Goal: Contribute content

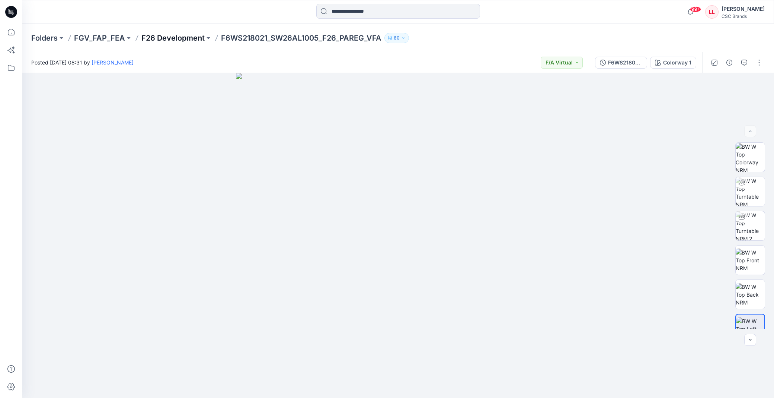
click at [169, 38] on p "F26 Development" at bounding box center [172, 38] width 63 height 10
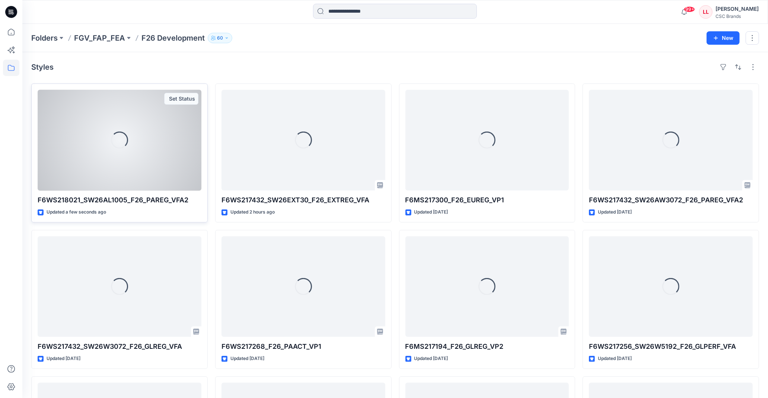
click at [176, 99] on div "Set Status" at bounding box center [181, 99] width 34 height 12
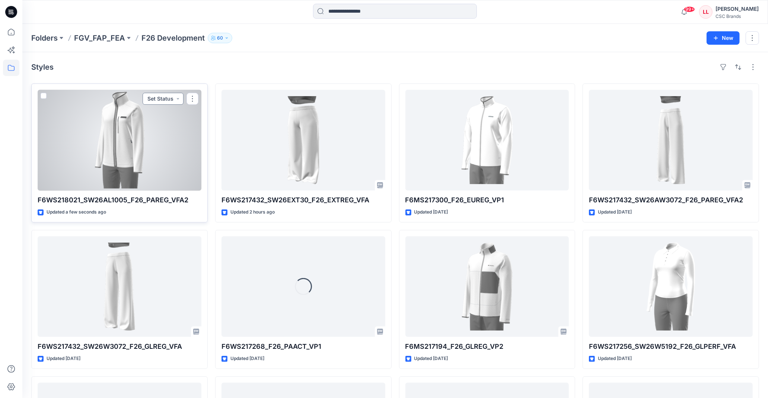
click at [164, 99] on button "Set Status" at bounding box center [163, 99] width 41 height 12
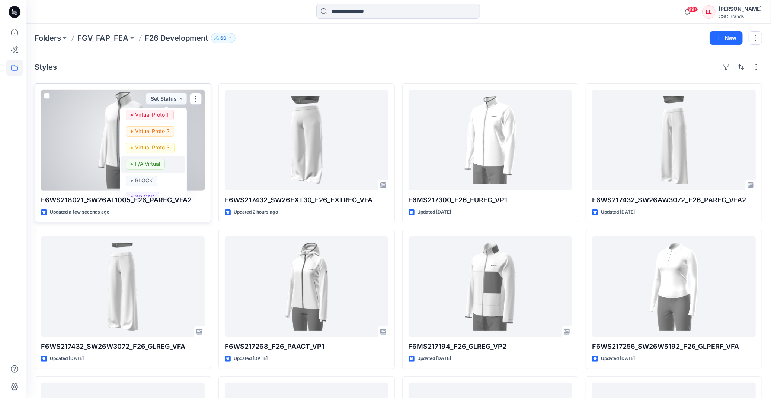
scroll to position [28, 0]
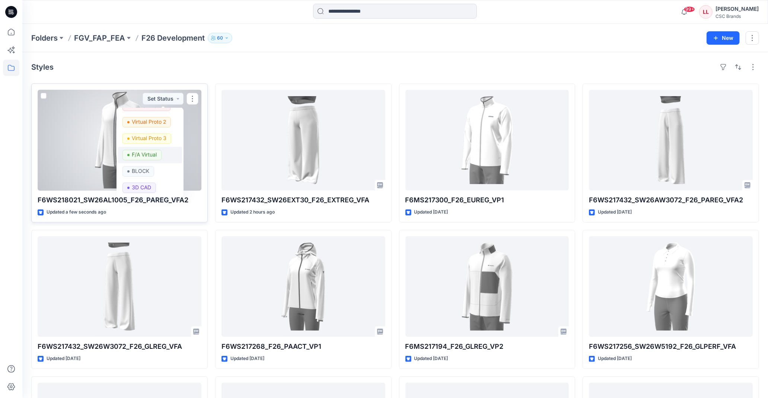
click at [153, 153] on p "F/A Virtual" at bounding box center [144, 155] width 25 height 10
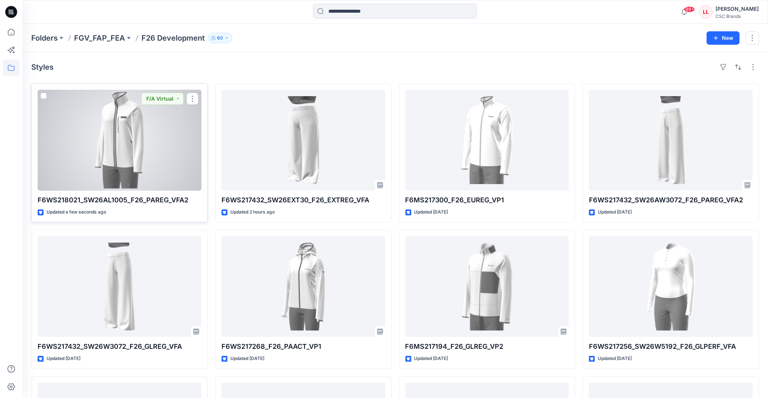
click at [124, 136] on div at bounding box center [120, 140] width 164 height 101
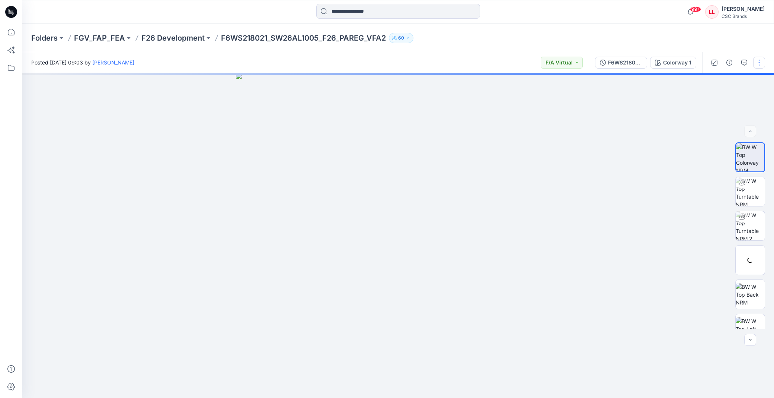
click at [758, 59] on button "button" at bounding box center [759, 63] width 12 height 12
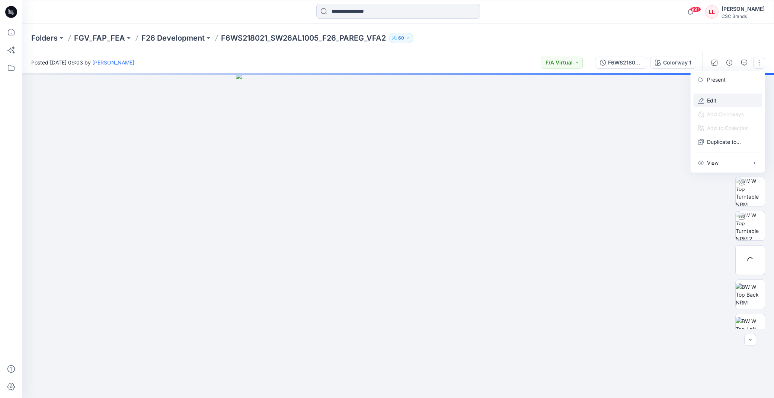
click at [717, 101] on button "Edit" at bounding box center [728, 100] width 68 height 14
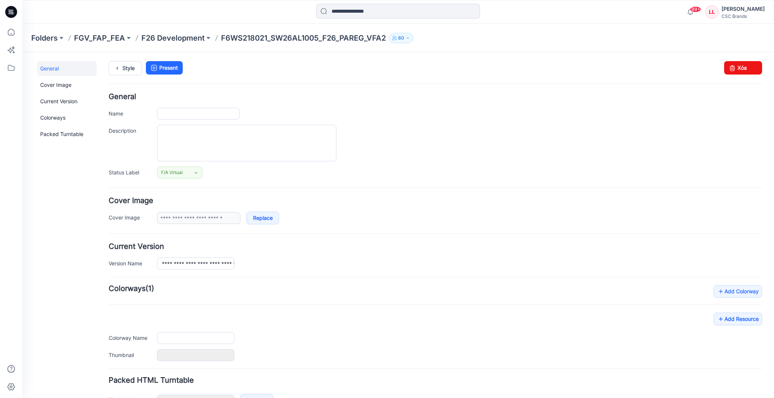
type input "**********"
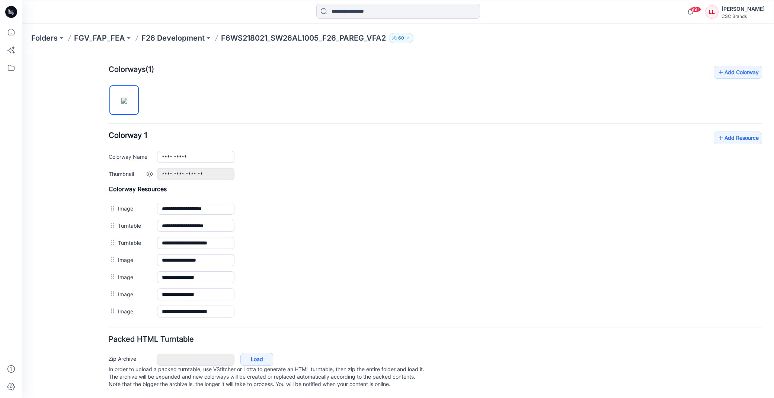
scroll to position [228, 0]
click at [730, 134] on link "Add Resource" at bounding box center [738, 137] width 48 height 13
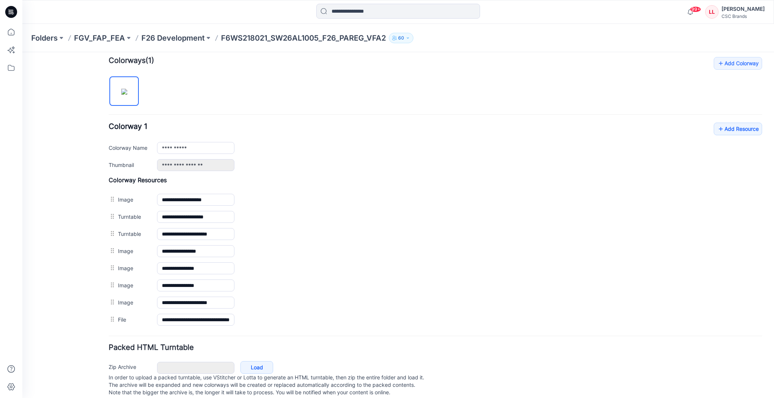
scroll to position [0, 0]
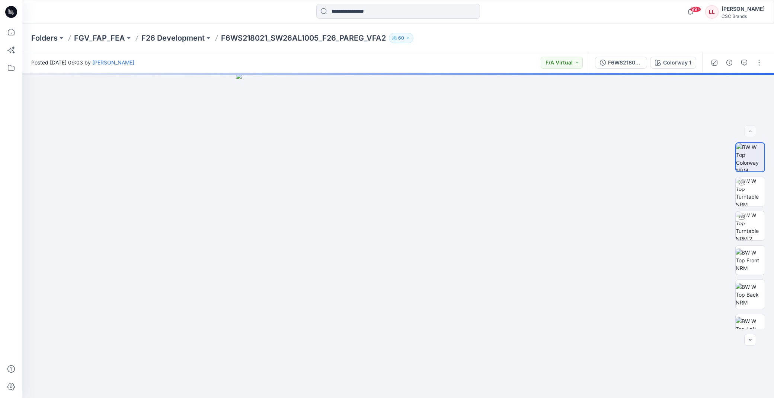
click at [554, 21] on div "99+ Notifications Your style F6WS218021_SW26AL1005_F26_PAREG_VFA2 is ready 2 mi…" at bounding box center [398, 12] width 752 height 24
click at [558, 43] on div "Folders FGV_FAP_FEA F26 Development F6WS218021_SW26AL1005_F26_PAREG_VFA2 60" at bounding box center [398, 38] width 752 height 28
